Goal: Navigation & Orientation: Find specific page/section

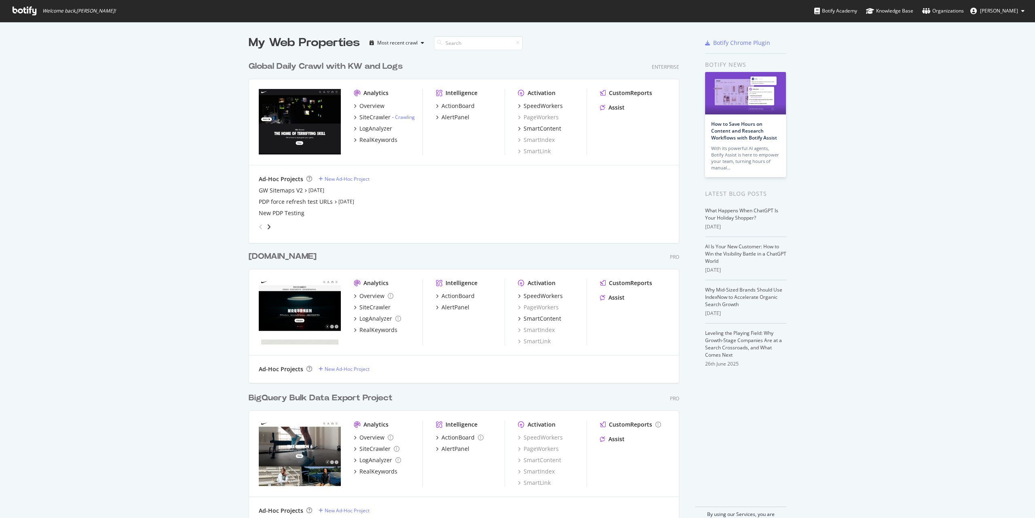
scroll to position [512, 1023]
click at [776, 11] on div "Knowledge Base" at bounding box center [889, 11] width 47 height 8
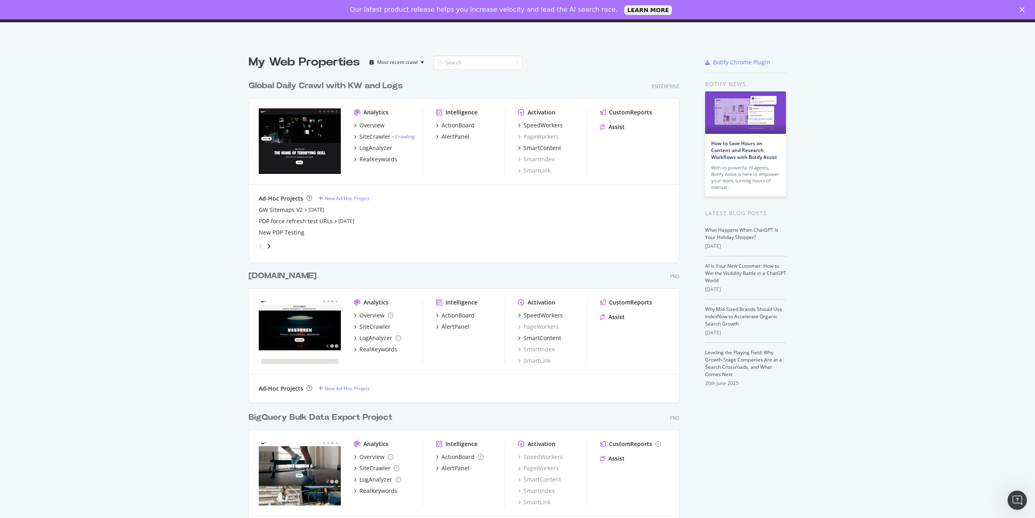
scroll to position [0, 0]
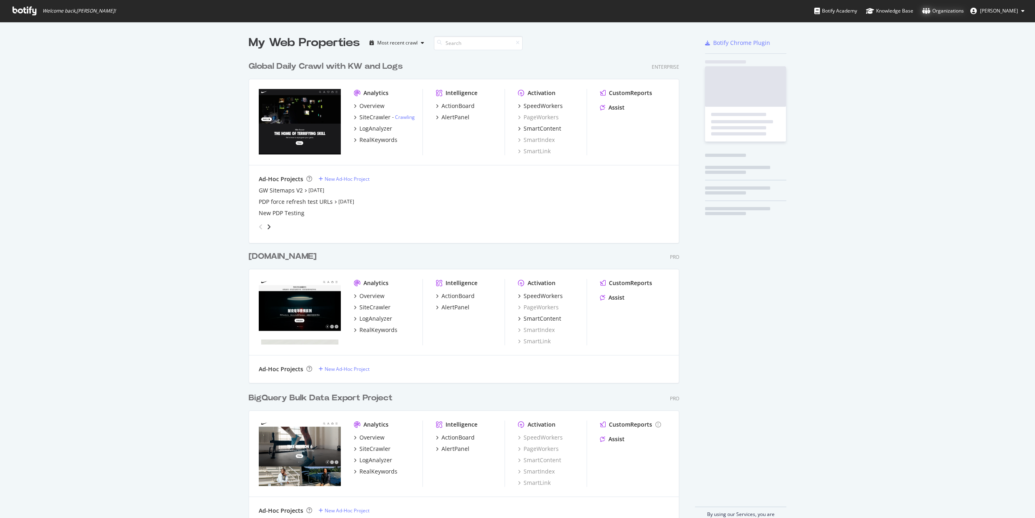
click at [944, 13] on div "Organizations" at bounding box center [943, 11] width 42 height 8
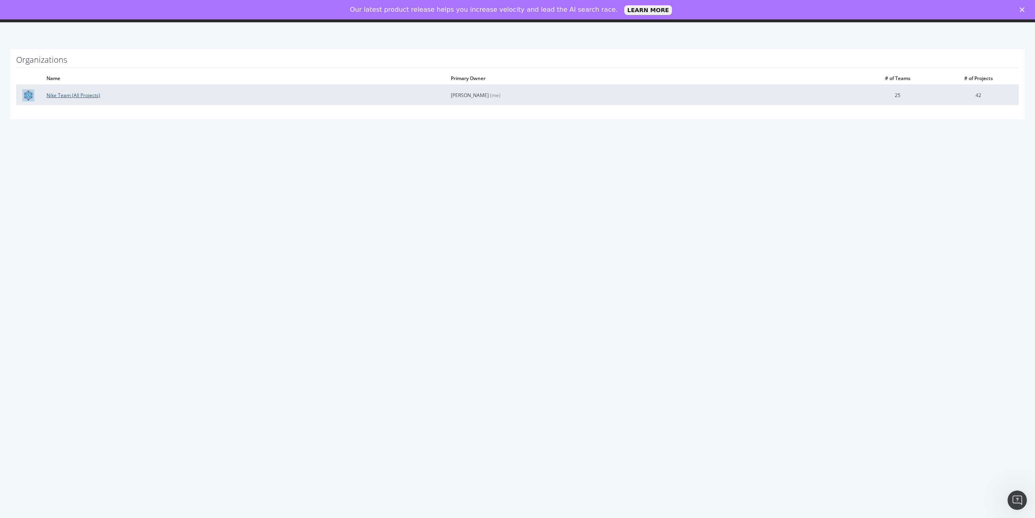
click at [80, 96] on link "Nike Team (All Projects)" at bounding box center [73, 95] width 54 height 7
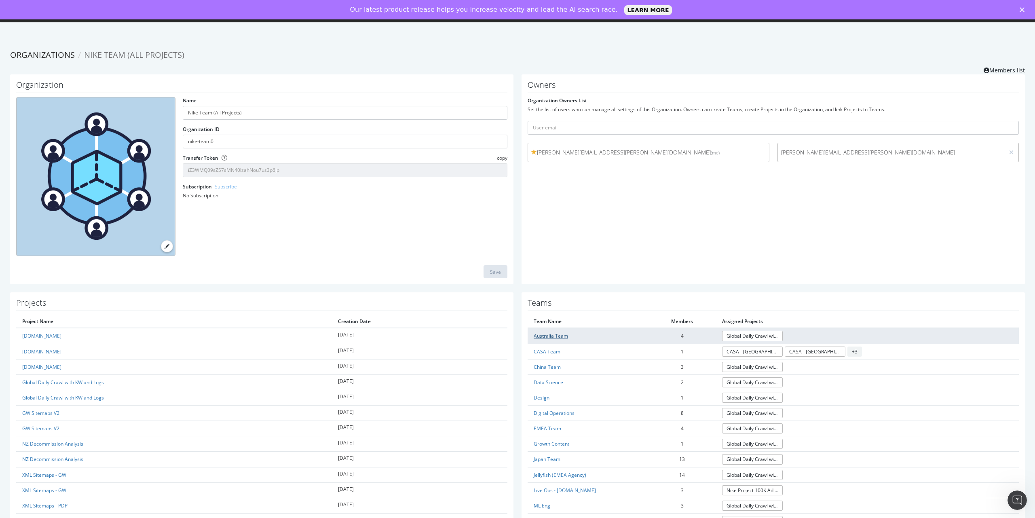
click at [543, 337] on link "Australia Team" at bounding box center [551, 335] width 34 height 7
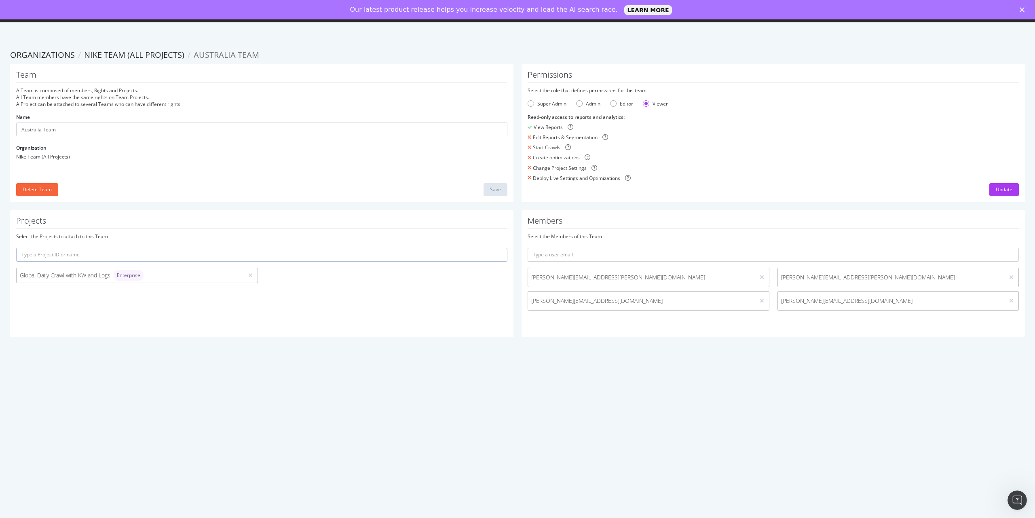
click at [202, 57] on span "Australia Team" at bounding box center [226, 54] width 65 height 11
drag, startPoint x: 202, startPoint y: 57, endPoint x: 241, endPoint y: 54, distance: 39.8
click at [241, 54] on span "Australia Team" at bounding box center [226, 54] width 65 height 11
click at [682, 346] on section "Organizations Nike Team (All Projects) Australia Team Team A Team is composed o…" at bounding box center [517, 197] width 1035 height 312
click at [1018, 11] on div "Our latest product release helps you increase velocity and lead the AI search r…" at bounding box center [517, 9] width 1035 height 13
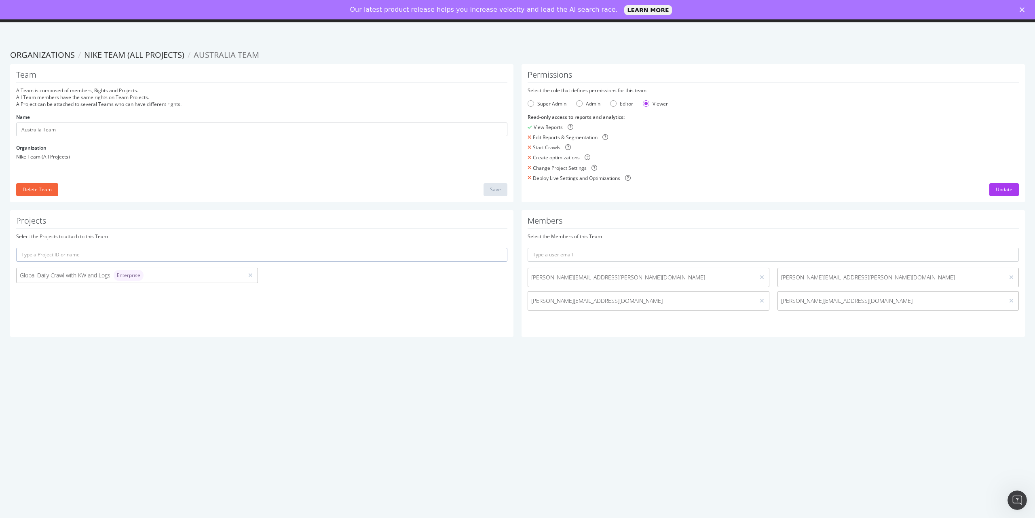
click at [1023, 11] on polygon "Fermer" at bounding box center [1022, 9] width 5 height 5
